Goal: Navigation & Orientation: Find specific page/section

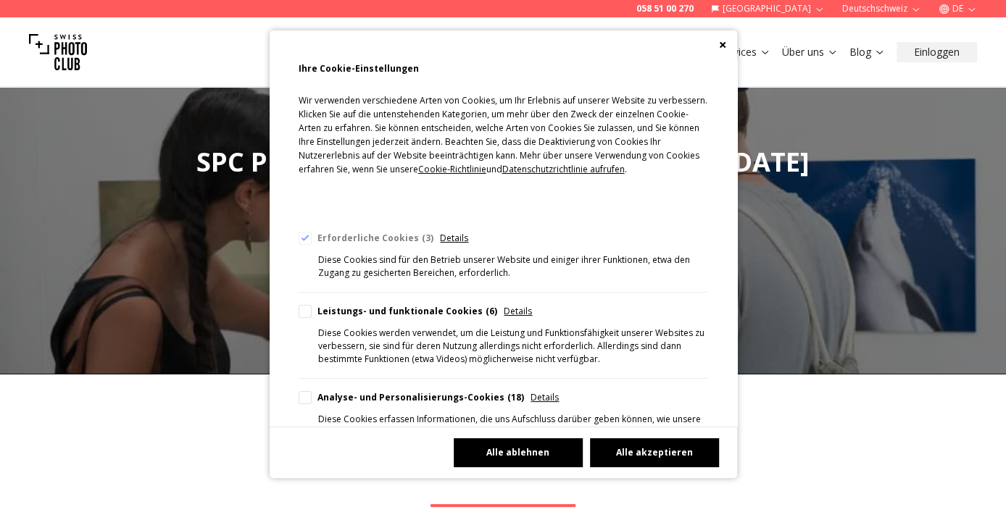
click at [517, 449] on button "Alle ablehnen" at bounding box center [518, 452] width 129 height 29
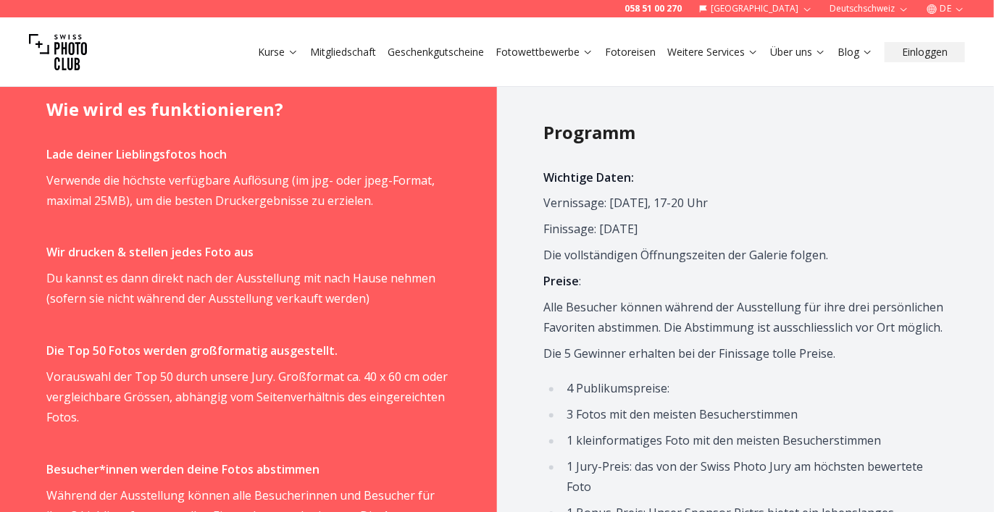
scroll to position [869, 0]
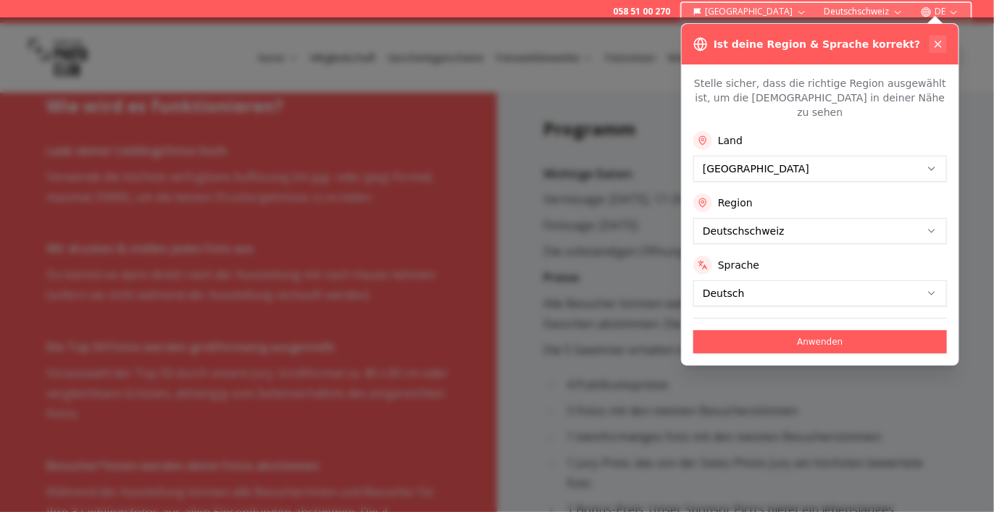
click at [940, 46] on icon at bounding box center [938, 44] width 6 height 6
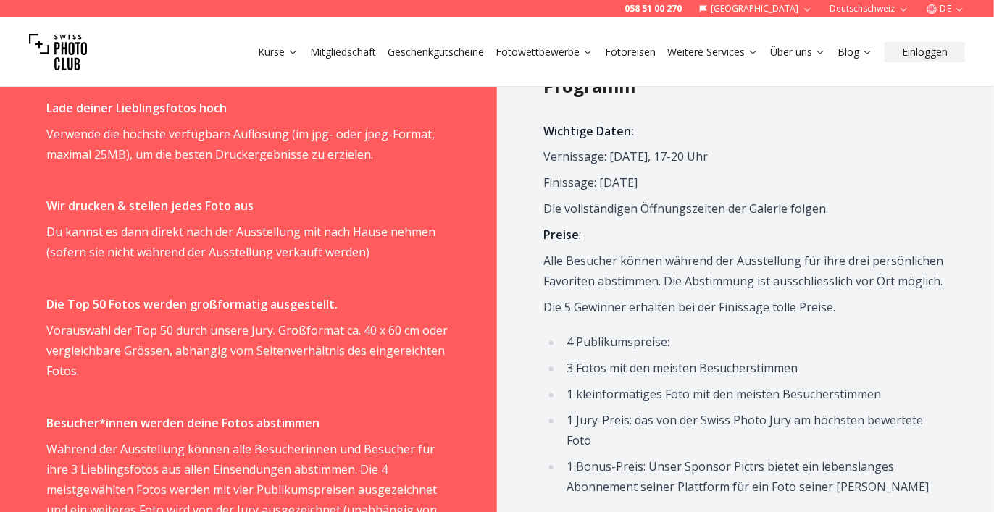
scroll to position [797, 0]
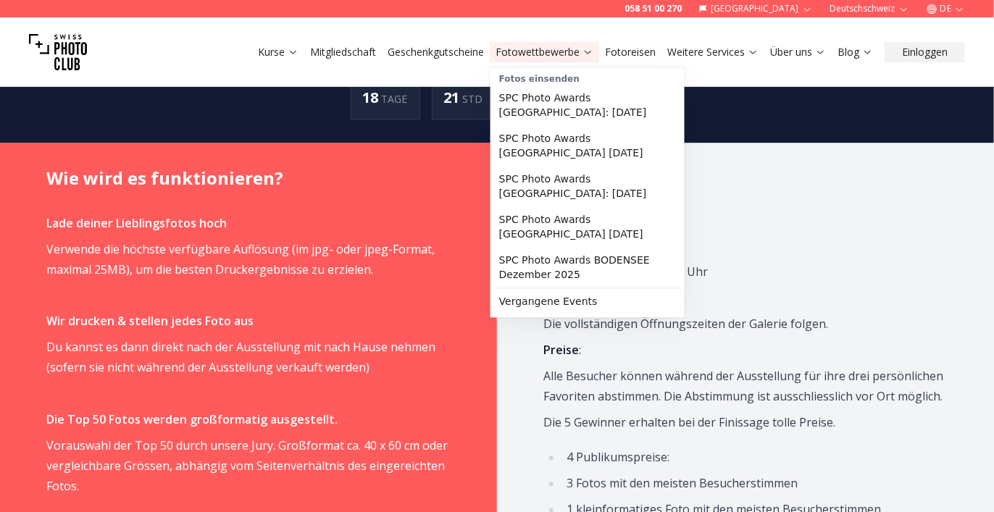
click at [585, 55] on icon at bounding box center [588, 51] width 11 height 11
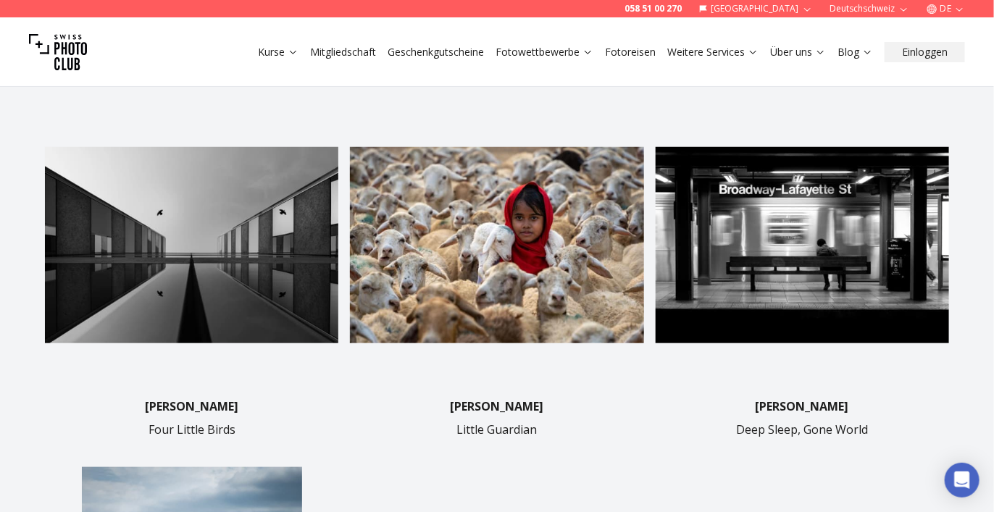
scroll to position [362, 0]
